Goal: Share content: Share content

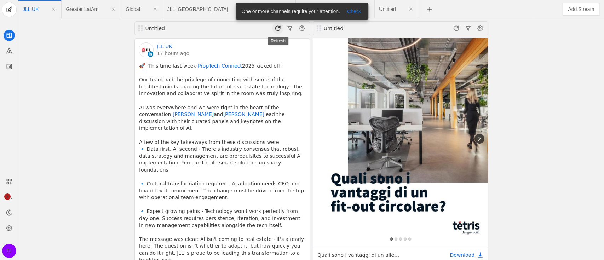
click at [276, 24] on span at bounding box center [277, 28] width 11 height 11
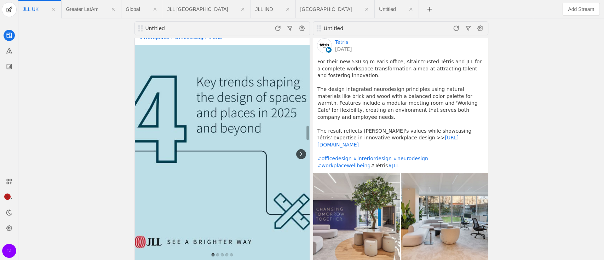
scroll to position [1321, 0]
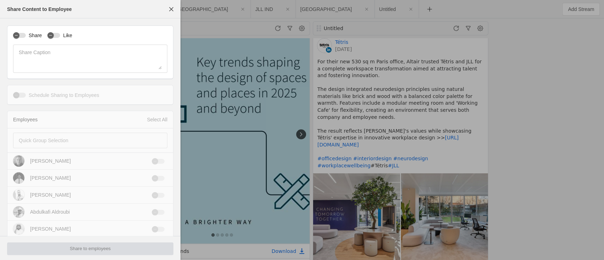
type input "New Zealand Standard Time NZST"
click at [32, 31] on div "Share Like Share Caption" at bounding box center [90, 52] width 166 height 54
click at [40, 34] on label "Share" at bounding box center [34, 35] width 16 height 7
click at [26, 34] on button "Share" at bounding box center [19, 35] width 13 height 5
click at [68, 35] on label "Like" at bounding box center [66, 35] width 12 height 7
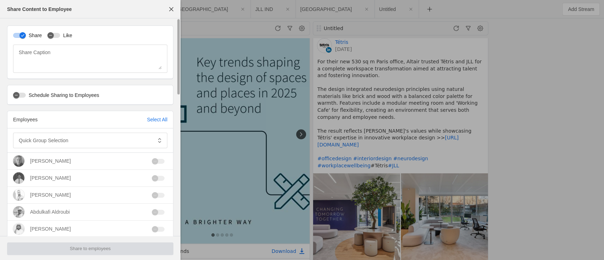
click at [60, 35] on button "Like" at bounding box center [53, 35] width 13 height 5
click at [154, 140] on span at bounding box center [159, 140] width 13 height 13
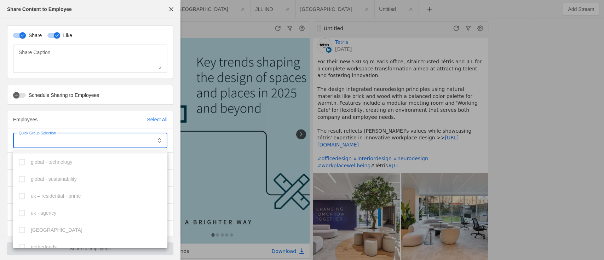
scroll to position [173, 0]
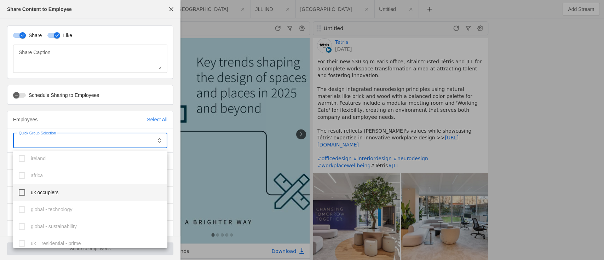
click at [35, 194] on span "uk occupiers" at bounding box center [45, 192] width 28 height 7
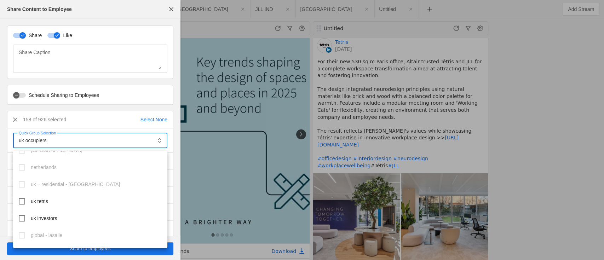
scroll to position [315, 0]
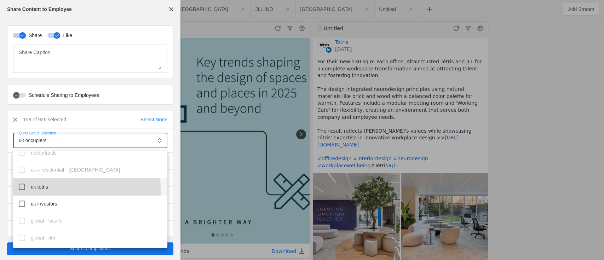
click at [24, 190] on mat-option "uk tetris" at bounding box center [90, 186] width 154 height 17
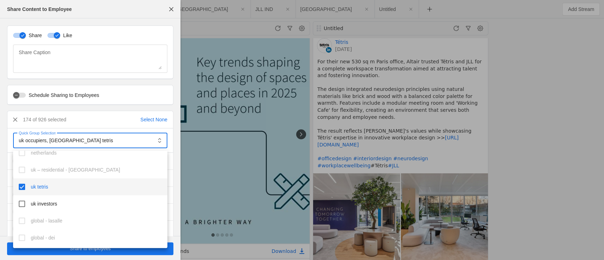
click at [176, 179] on div at bounding box center [302, 130] width 604 height 260
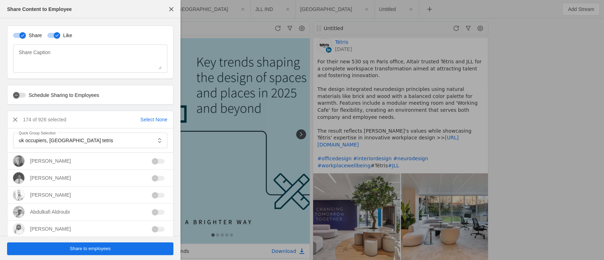
click at [102, 248] on span "Share to employees" at bounding box center [90, 248] width 41 height 7
